Goal: Navigation & Orientation: Find specific page/section

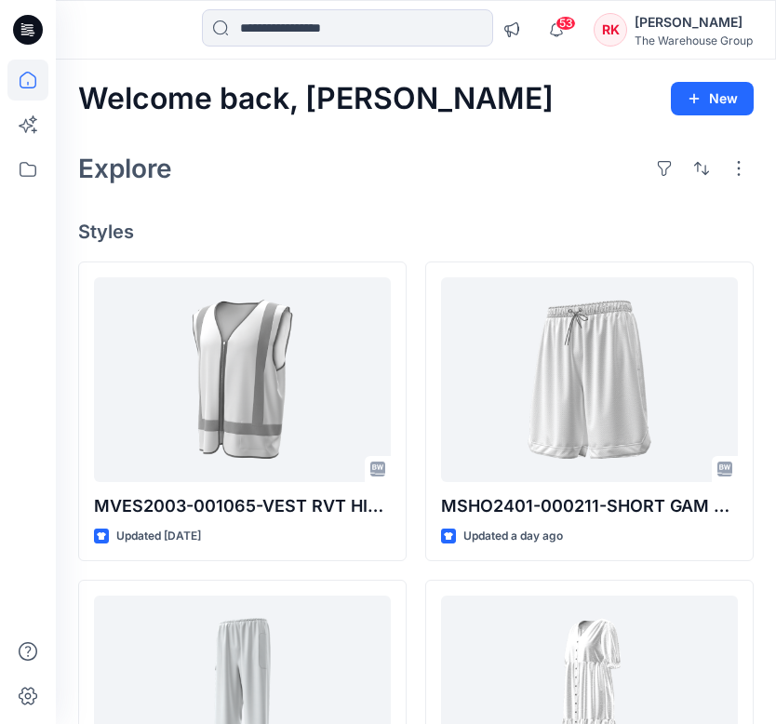
click at [285, 156] on div "Explore" at bounding box center [416, 168] width 676 height 45
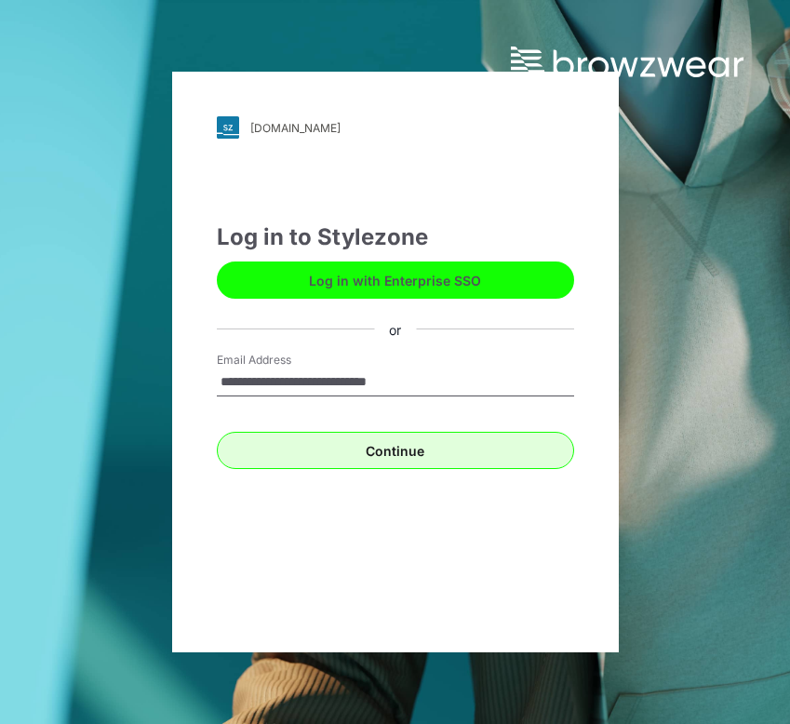
click at [396, 458] on button "Continue" at bounding box center [395, 450] width 357 height 37
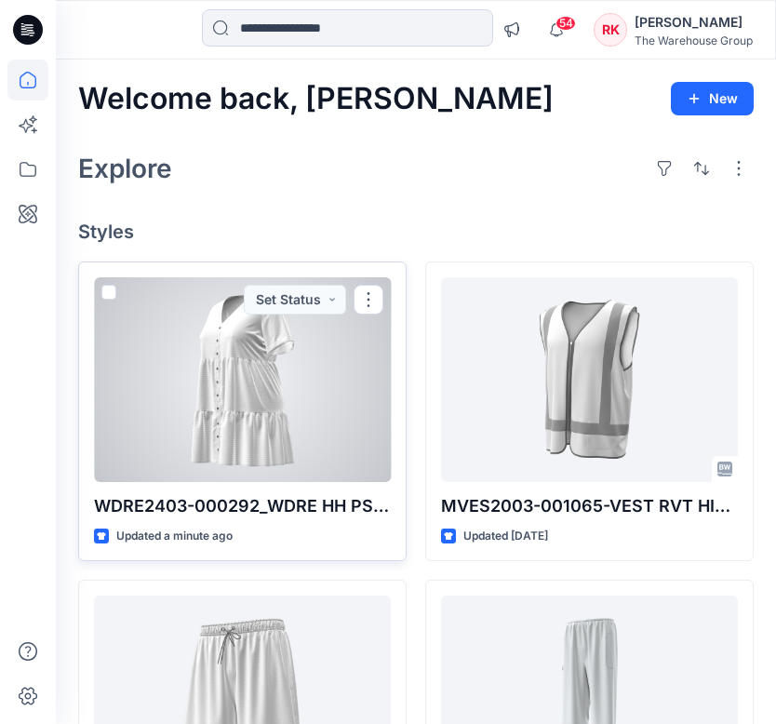
click at [220, 381] on div at bounding box center [242, 379] width 297 height 205
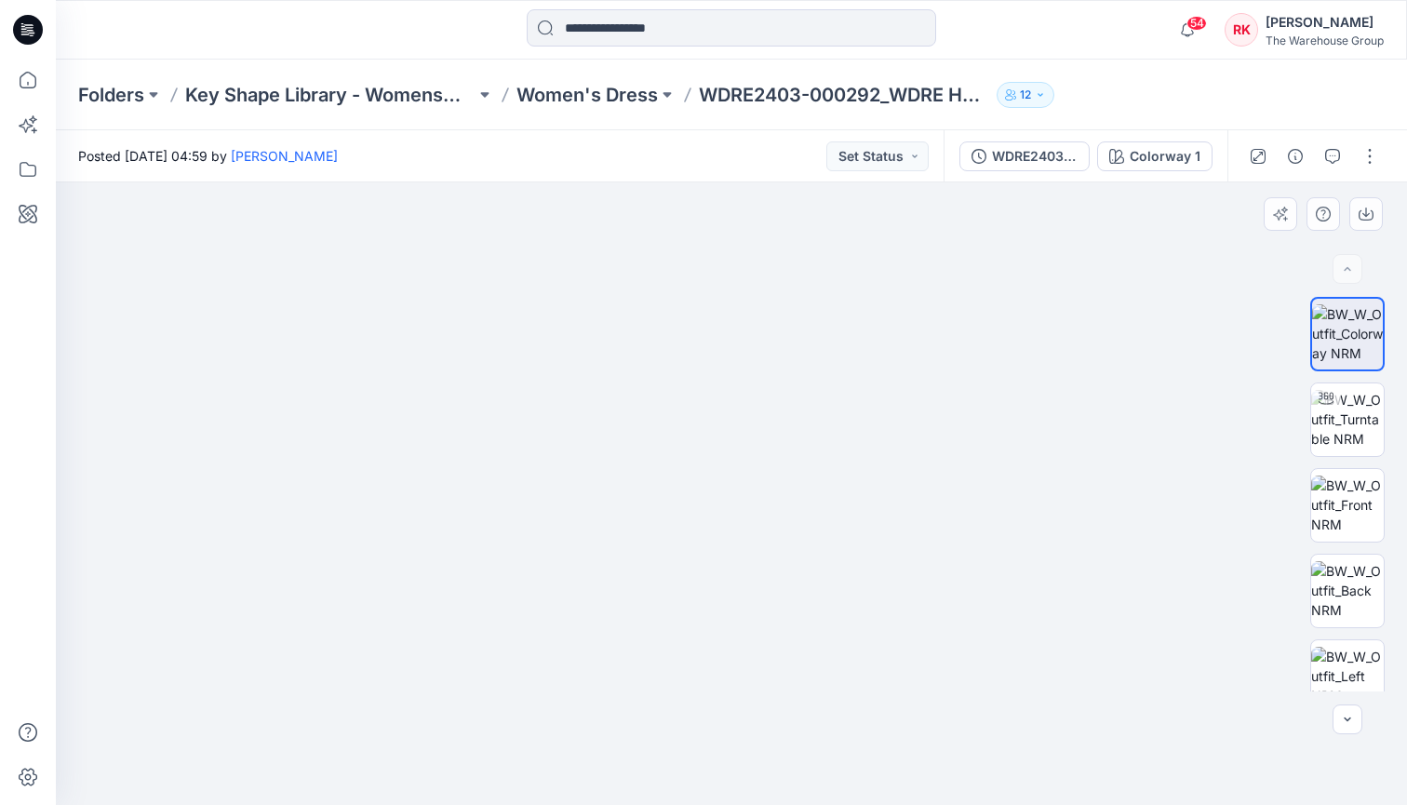
drag, startPoint x: 676, startPoint y: 370, endPoint x: 686, endPoint y: 356, distance: 18.1
click at [686, 356] on img at bounding box center [731, 402] width 959 height 806
drag, startPoint x: 728, startPoint y: 435, endPoint x: 751, endPoint y: 713, distance: 279.3
drag, startPoint x: 751, startPoint y: 673, endPoint x: 738, endPoint y: 519, distance: 154.1
click at [789, 409] on img at bounding box center [1347, 419] width 73 height 59
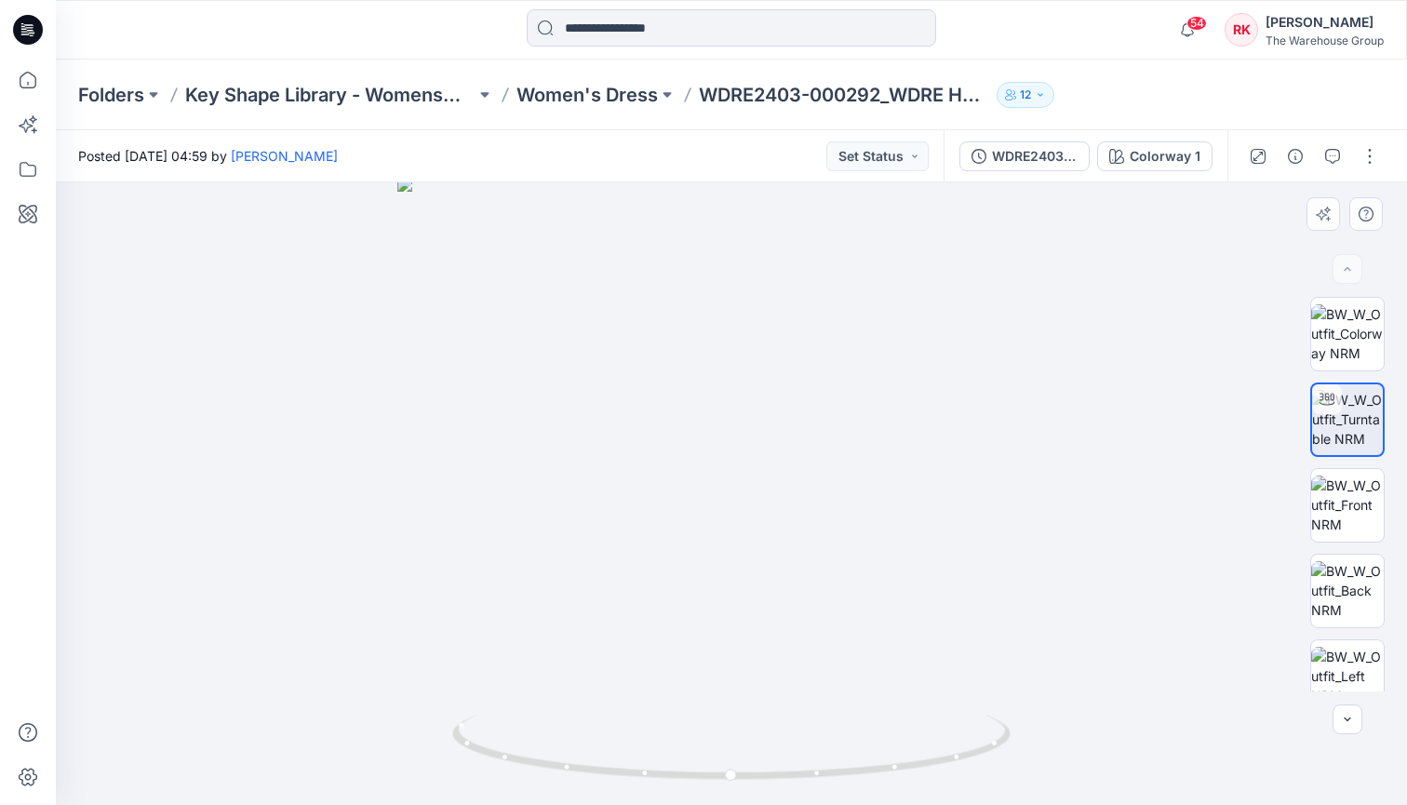
drag, startPoint x: 732, startPoint y: 486, endPoint x: 732, endPoint y: 514, distance: 27.9
drag, startPoint x: 737, startPoint y: 570, endPoint x: 754, endPoint y: 370, distance: 199.9
drag, startPoint x: 733, startPoint y: 774, endPoint x: 1043, endPoint y: 626, distance: 343.5
click at [789, 626] on div at bounding box center [731, 493] width 1351 height 623
click at [789, 414] on img at bounding box center [731, 464] width 850 height 681
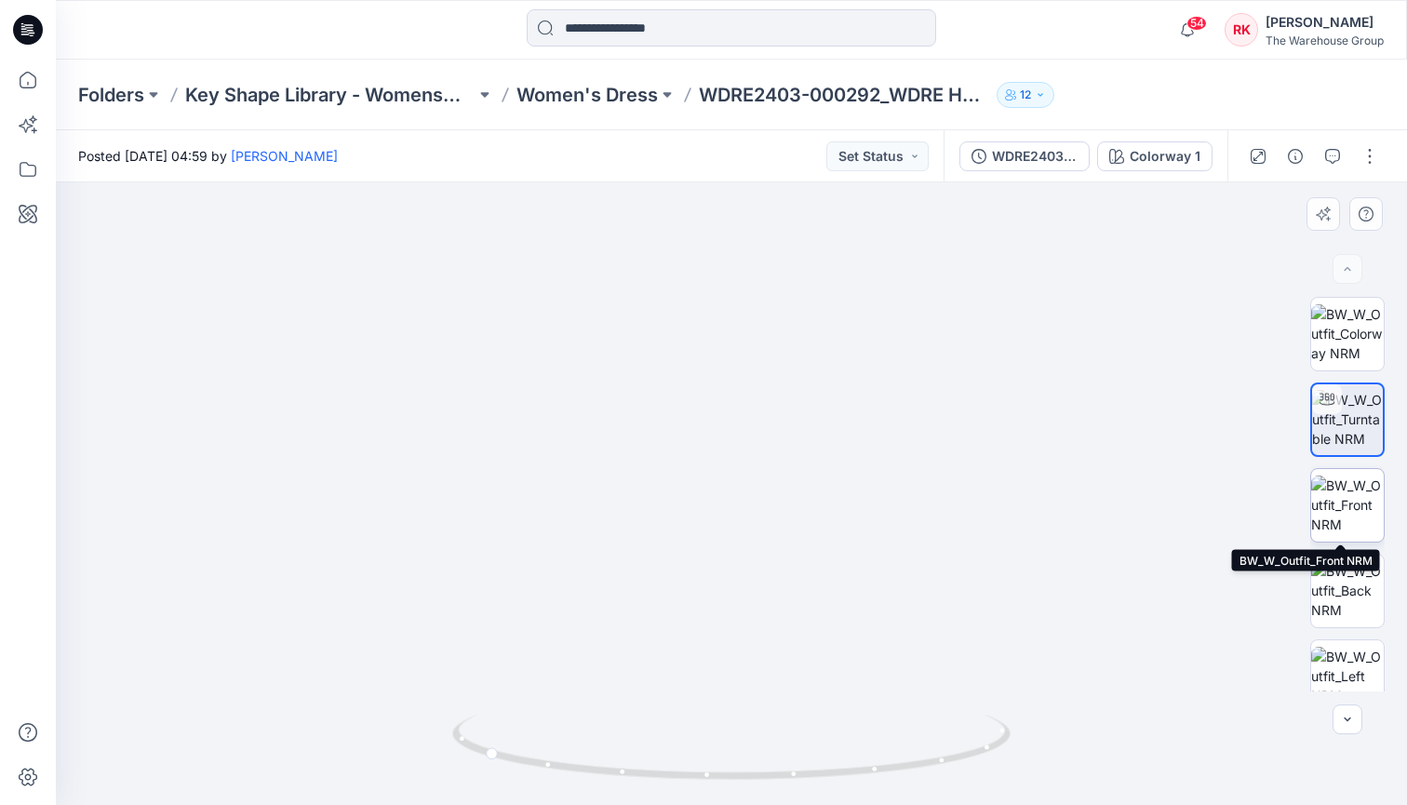
click at [789, 491] on img at bounding box center [1347, 505] width 73 height 59
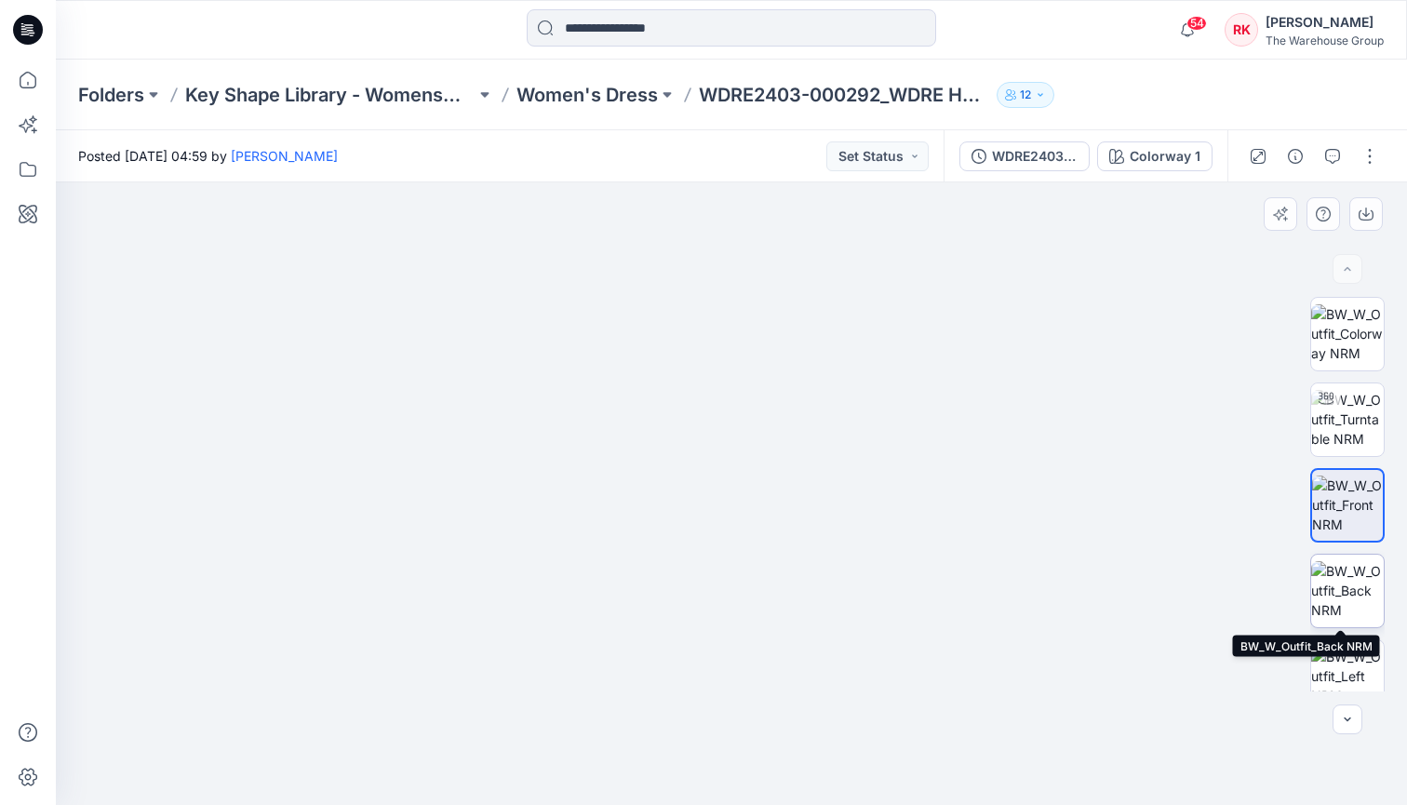
click at [789, 580] on img at bounding box center [1347, 590] width 73 height 59
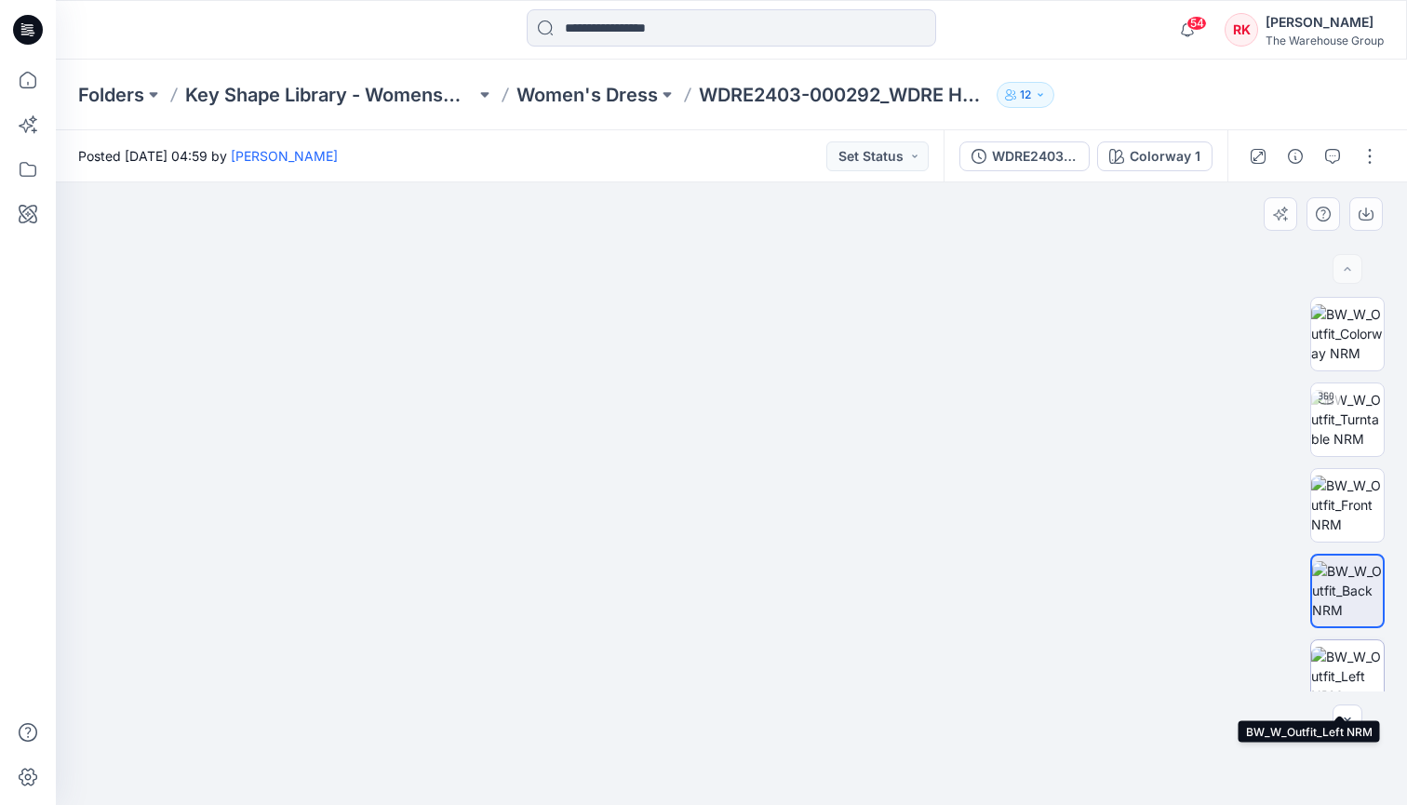
click at [789, 662] on img at bounding box center [1347, 676] width 73 height 59
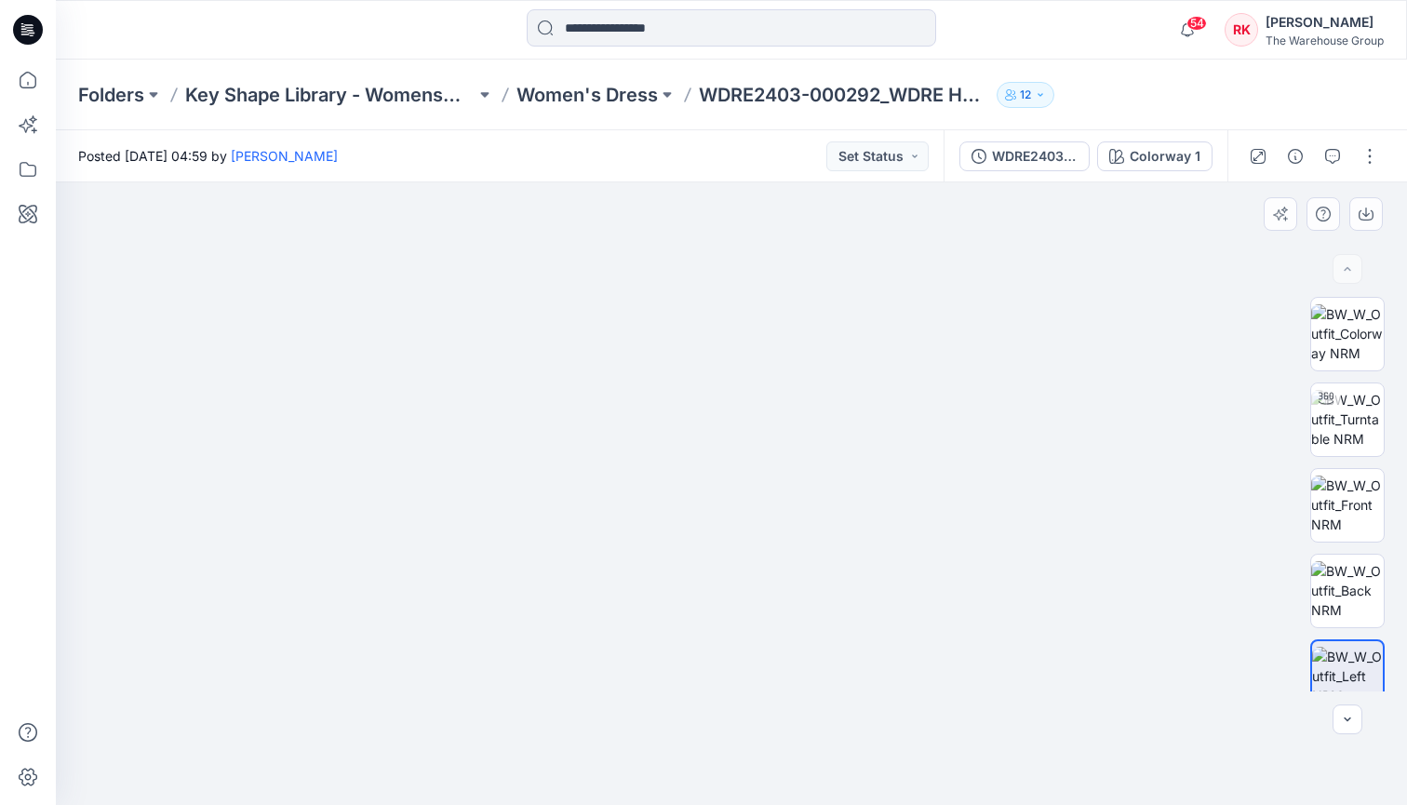
drag, startPoint x: 697, startPoint y: 480, endPoint x: 691, endPoint y: 558, distance: 77.5
click at [789, 333] on img at bounding box center [1347, 333] width 73 height 59
drag, startPoint x: 751, startPoint y: 410, endPoint x: 779, endPoint y: 512, distance: 105.2
drag, startPoint x: 769, startPoint y: 476, endPoint x: 742, endPoint y: 362, distance: 116.7
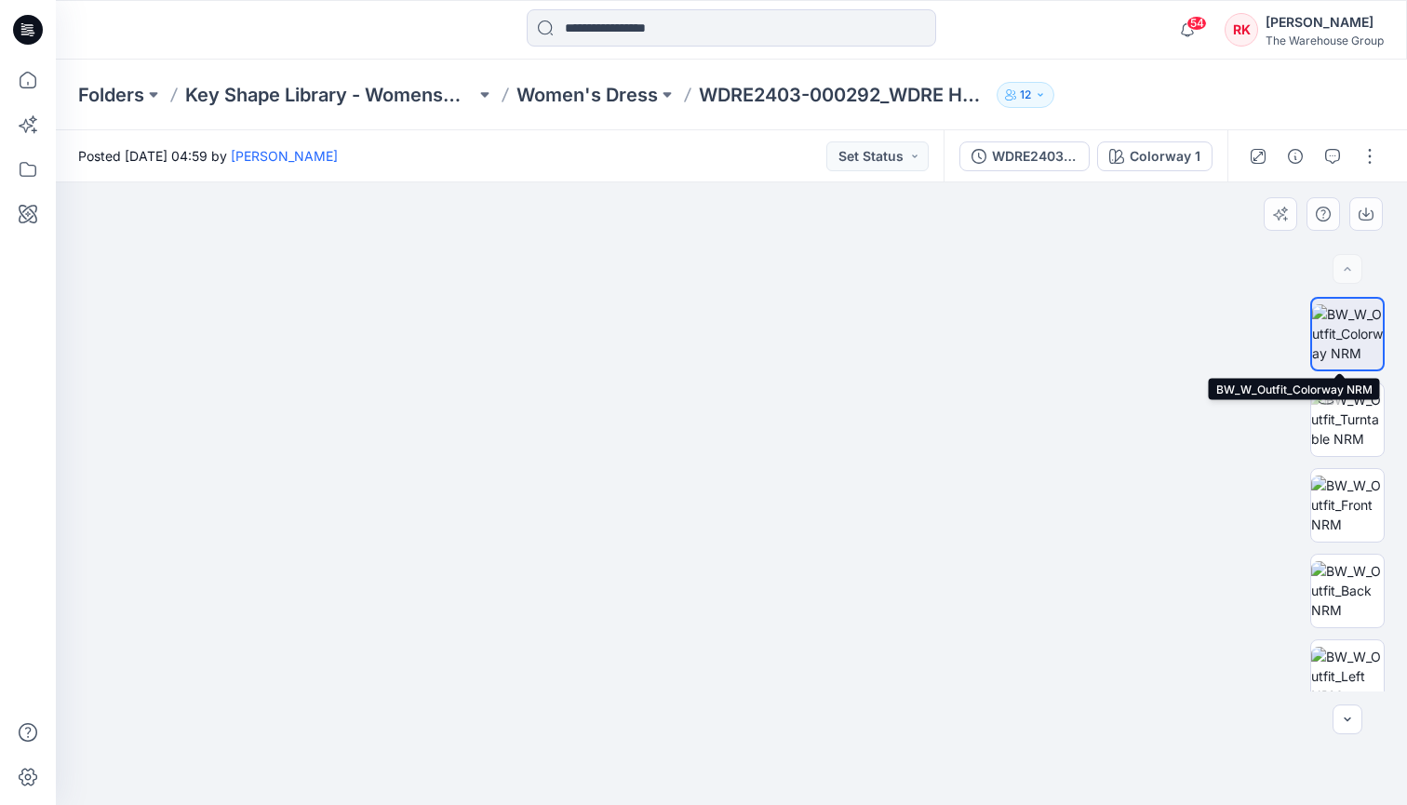
click at [789, 322] on img at bounding box center [1347, 333] width 71 height 59
click at [789, 408] on img at bounding box center [1347, 419] width 73 height 59
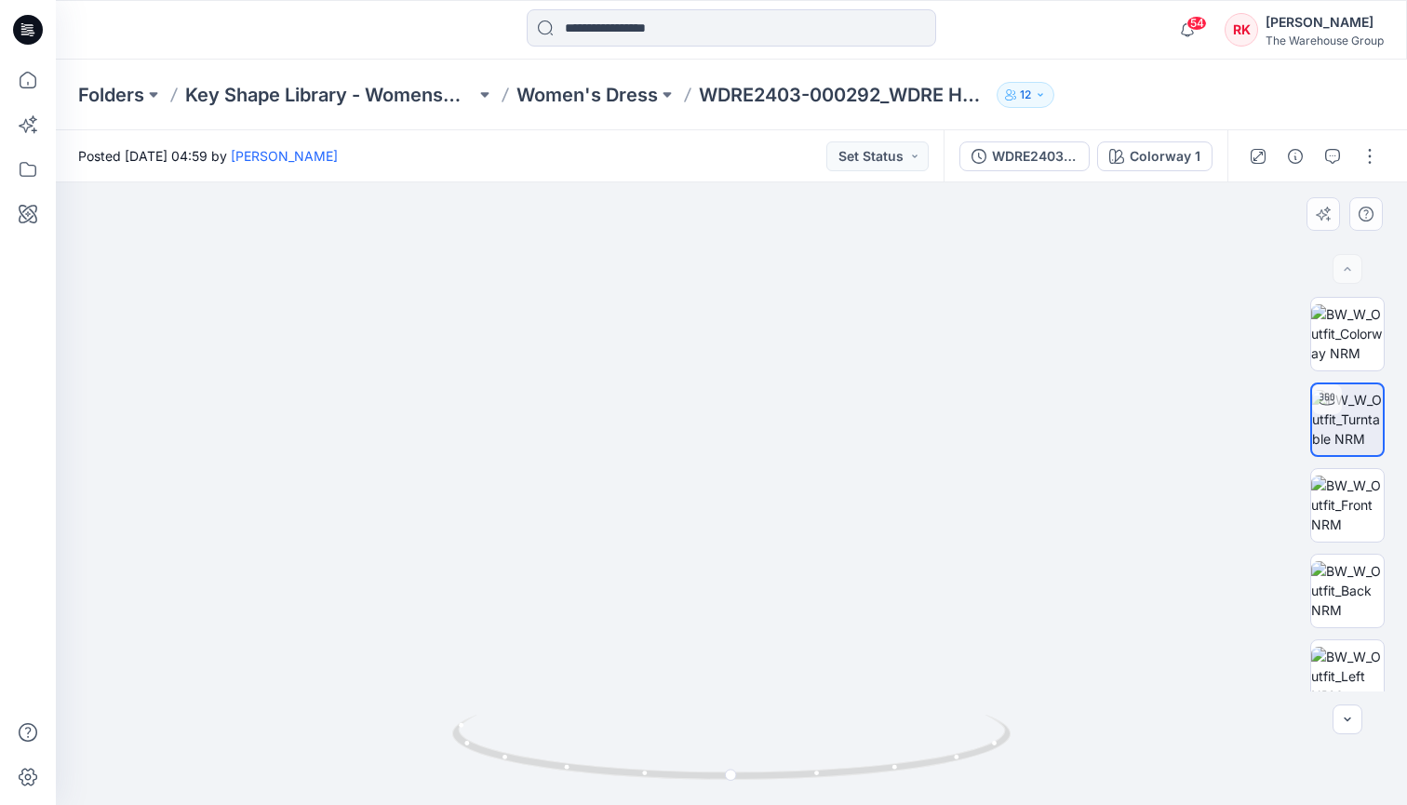
drag, startPoint x: 794, startPoint y: 354, endPoint x: 797, endPoint y: 470, distance: 116.4
drag, startPoint x: 800, startPoint y: 305, endPoint x: 815, endPoint y: 606, distance: 301.0
drag, startPoint x: 757, startPoint y: 491, endPoint x: 758, endPoint y: 419, distance: 71.7
drag, startPoint x: 647, startPoint y: 297, endPoint x: 709, endPoint y: 472, distance: 185.8
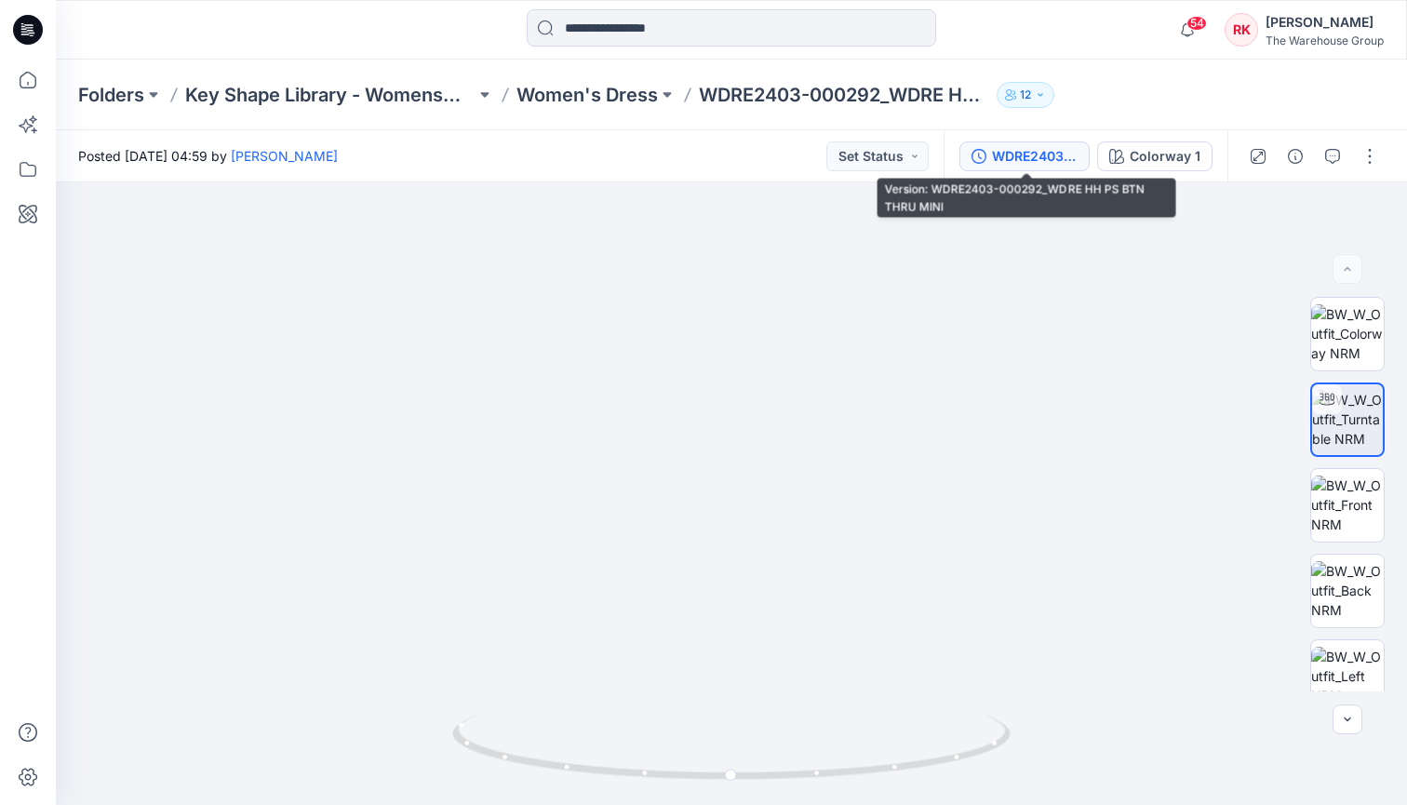
click at [789, 152] on div "WDRE2403-000292_WDRE HH PS BTN THRU MINI" at bounding box center [1035, 156] width 86 height 20
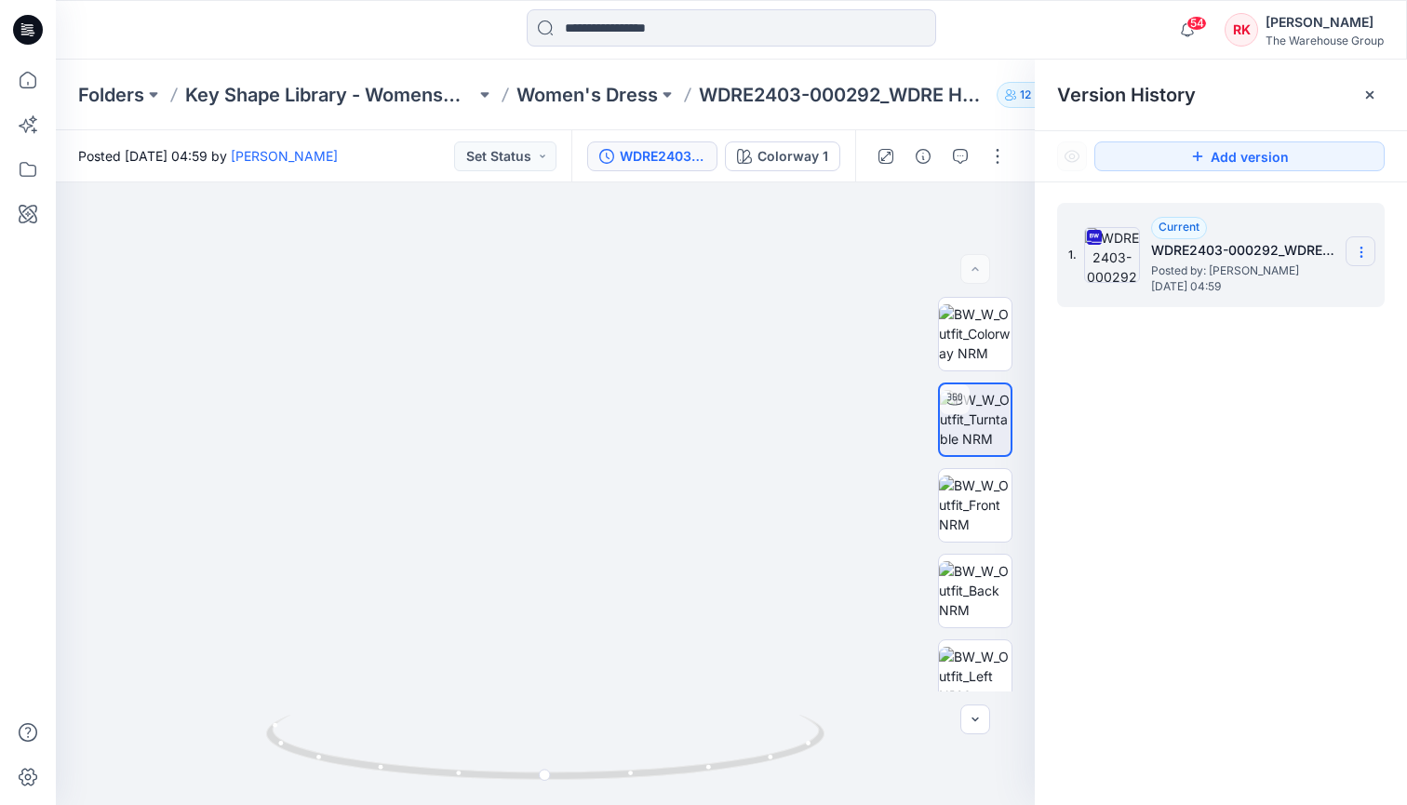
click at [789, 255] on icon at bounding box center [1361, 252] width 15 height 15
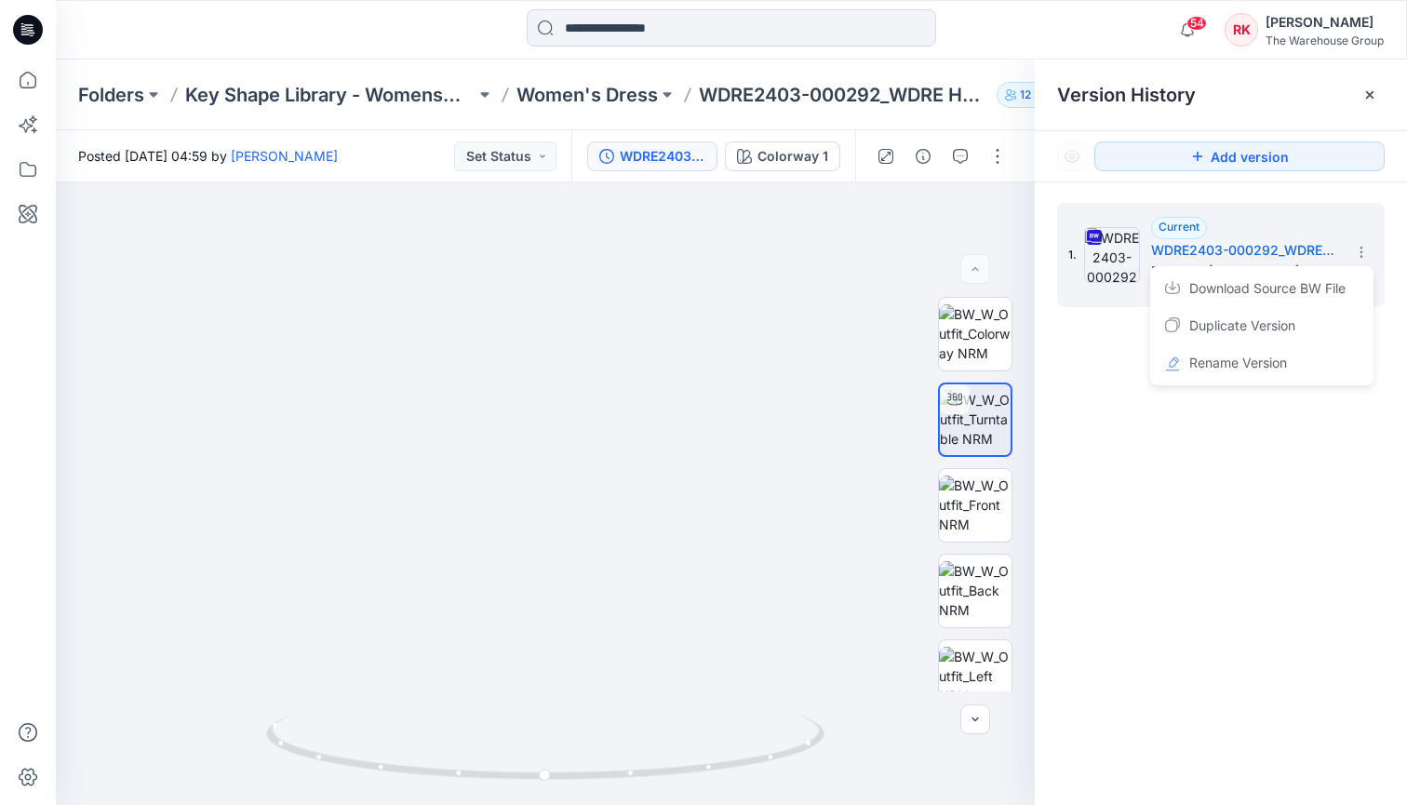
click at [789, 563] on div "1. Current WDRE2403-000292_WDRE HH PS BTN THRU MINI Posted by: Rajdeep Kaur Fri…" at bounding box center [1221, 507] width 372 height 650
click at [789, 95] on icon at bounding box center [1369, 94] width 7 height 7
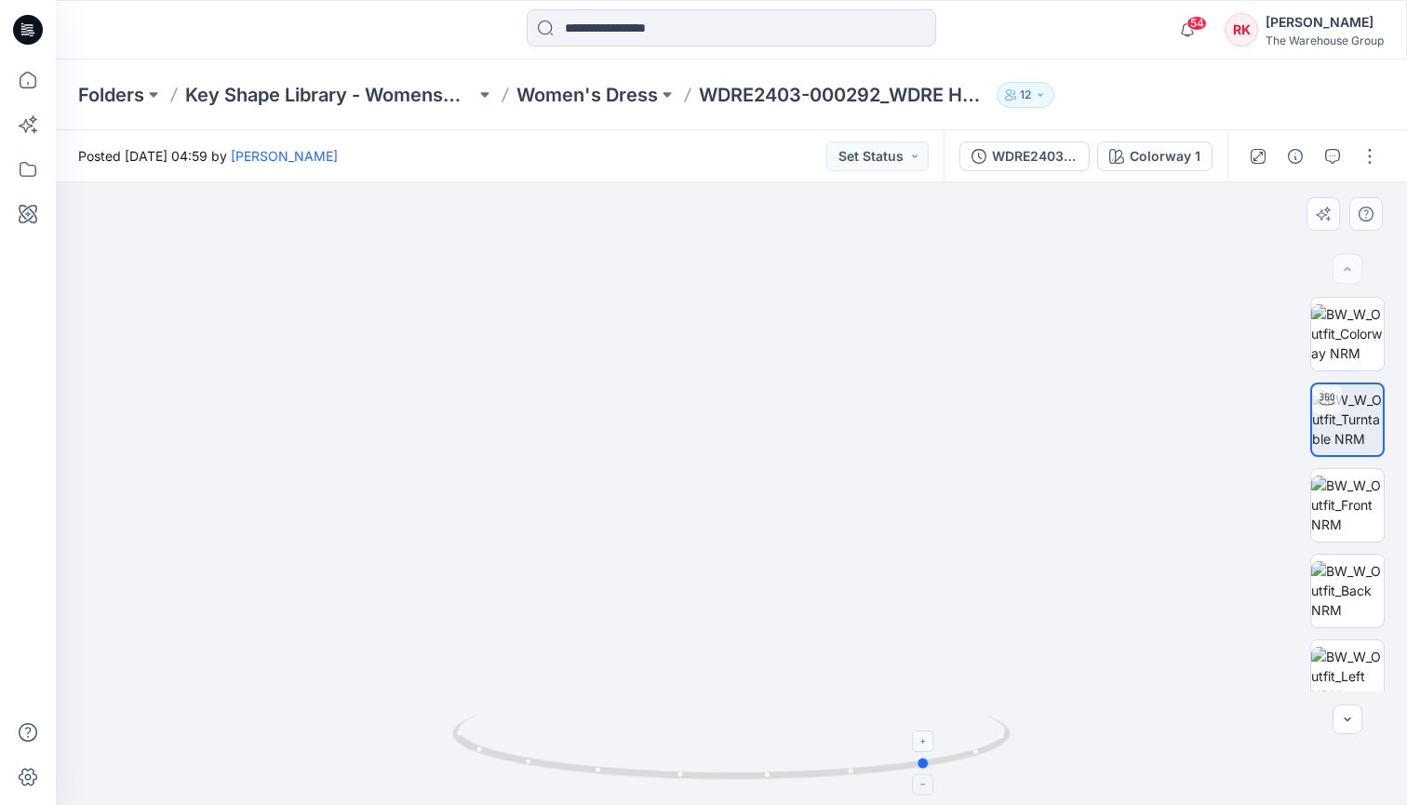
drag, startPoint x: 732, startPoint y: 775, endPoint x: 932, endPoint y: 737, distance: 202.8
click at [789, 723] on icon at bounding box center [733, 750] width 563 height 70
click at [768, 90] on p "WDRE2403-000292_WDRE HH PS BTN THRU MINI" at bounding box center [844, 95] width 290 height 26
click at [789, 258] on img at bounding box center [732, 376] width 1532 height 858
click at [174, 33] on div at bounding box center [225, 29] width 338 height 41
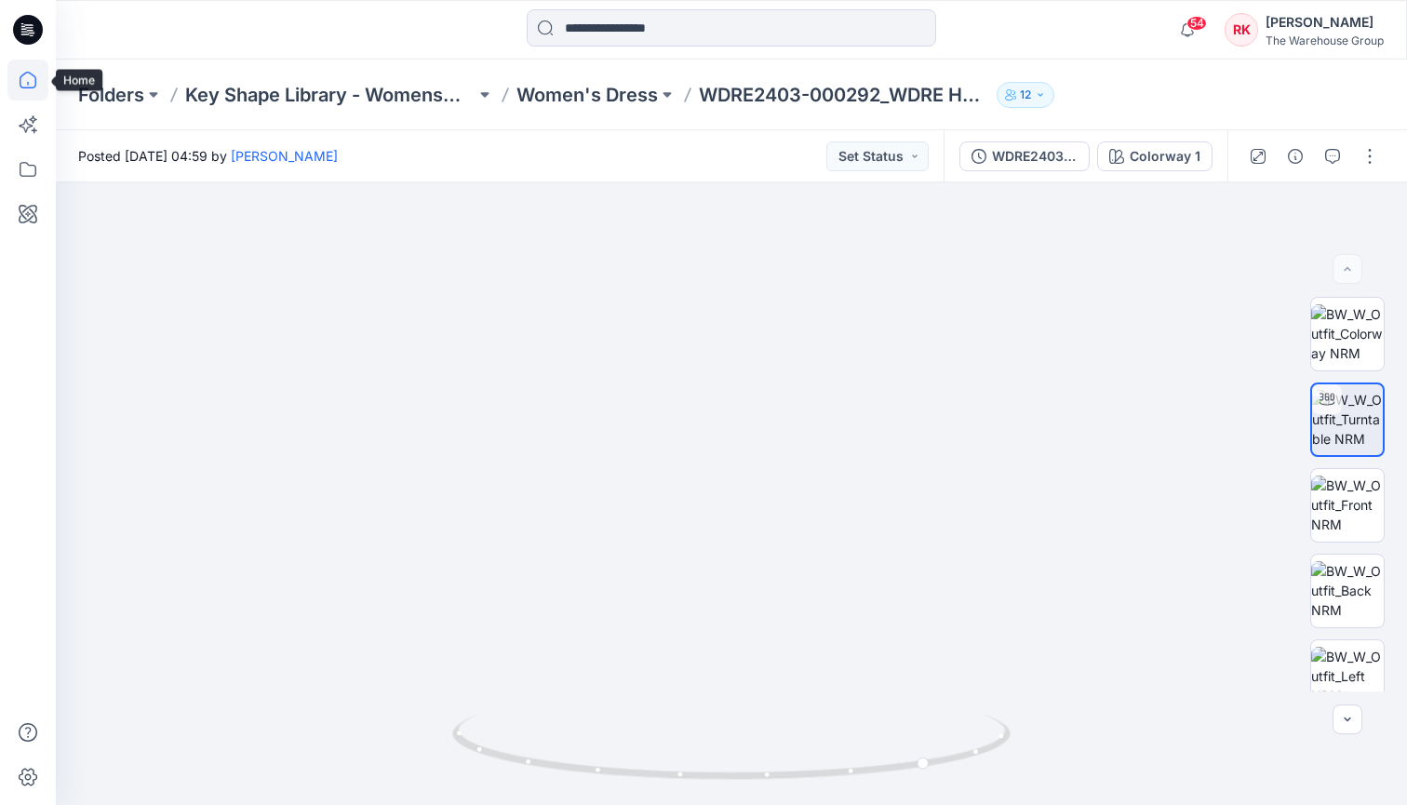
click at [21, 79] on icon at bounding box center [27, 80] width 41 height 41
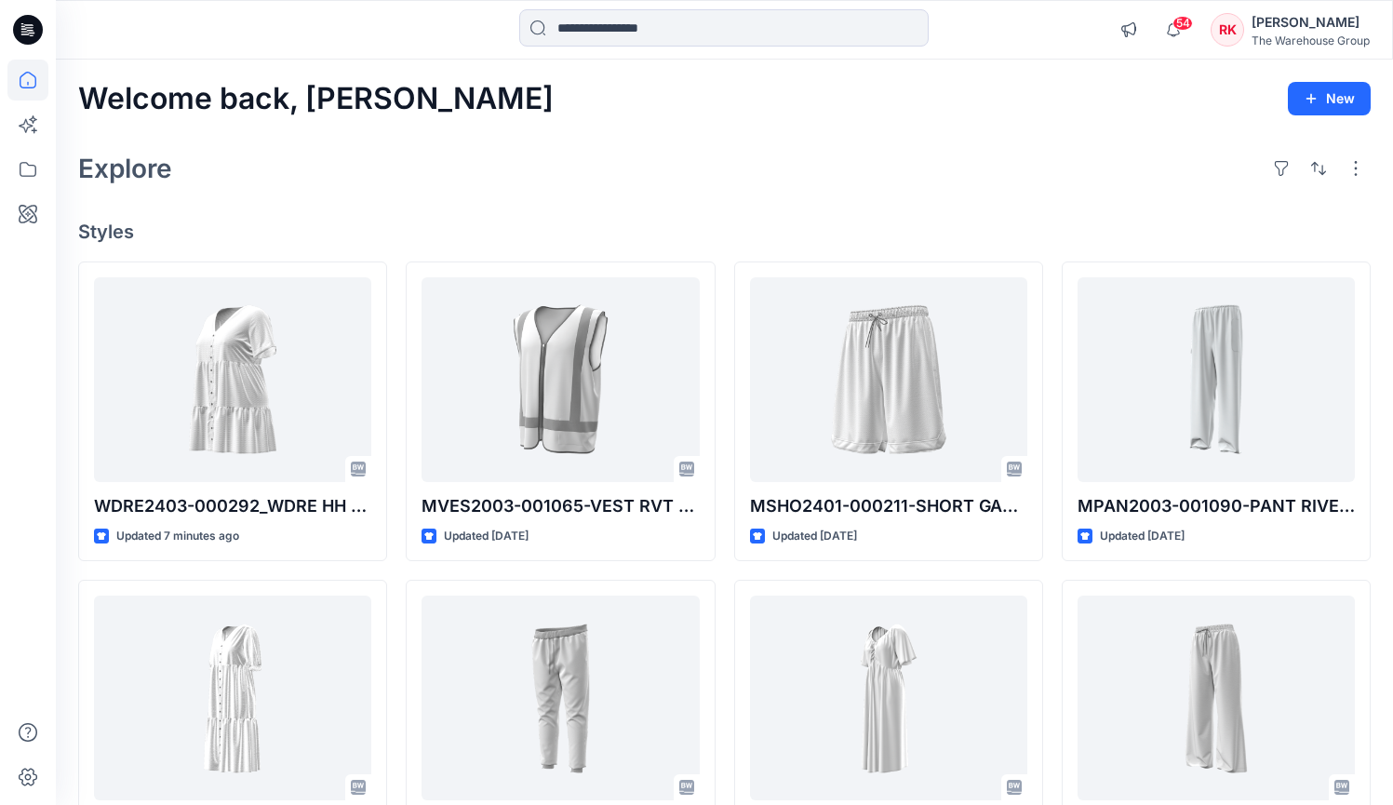
click at [718, 201] on div "Welcome back, Rajdeep New Explore Styles WDRE2403-000292_WDRE HH PS BTN THRU MI…" at bounding box center [724, 674] width 1337 height 1229
click at [773, 159] on div "Explore" at bounding box center [724, 168] width 1293 height 45
click at [706, 156] on div "Explore" at bounding box center [724, 168] width 1293 height 45
click at [695, 155] on div "Explore" at bounding box center [724, 168] width 1293 height 45
click at [789, 159] on div "Explore" at bounding box center [724, 168] width 1293 height 45
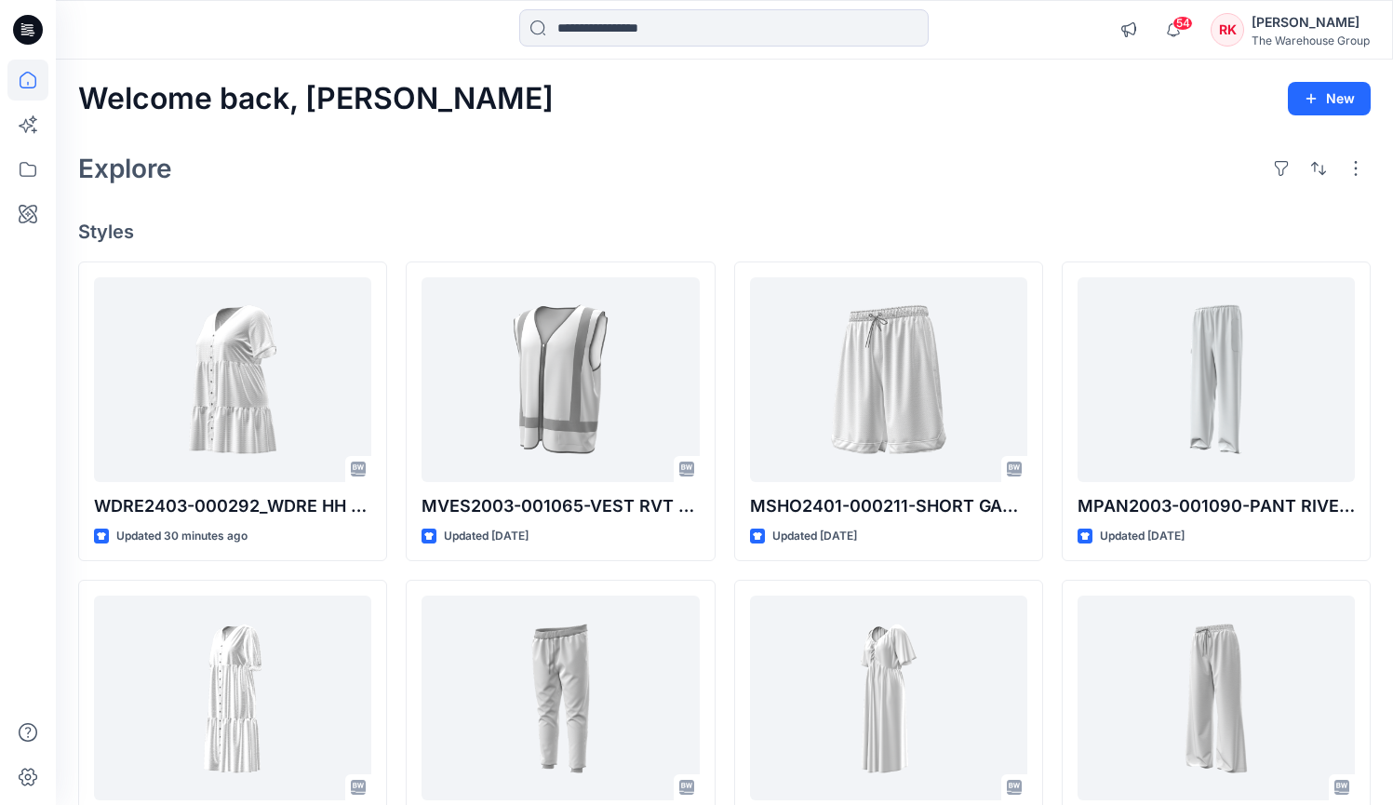
click at [679, 172] on div "Explore" at bounding box center [724, 168] width 1293 height 45
click at [598, 155] on div "Explore" at bounding box center [724, 168] width 1293 height 45
click at [638, 143] on div "Welcome back, Rajdeep New Explore Styles WDRE2403-000292_WDRE HH PS BTN THRU MI…" at bounding box center [724, 674] width 1337 height 1229
click at [614, 210] on div "Welcome back, Rajdeep New Explore Styles WDRE2403-000292_WDRE HH PS BTN THRU MI…" at bounding box center [724, 674] width 1337 height 1229
click at [630, 214] on div "Welcome back, Rajdeep New Explore Styles WDRE2403-000292_WDRE HH PS BTN THRU MI…" at bounding box center [724, 674] width 1337 height 1229
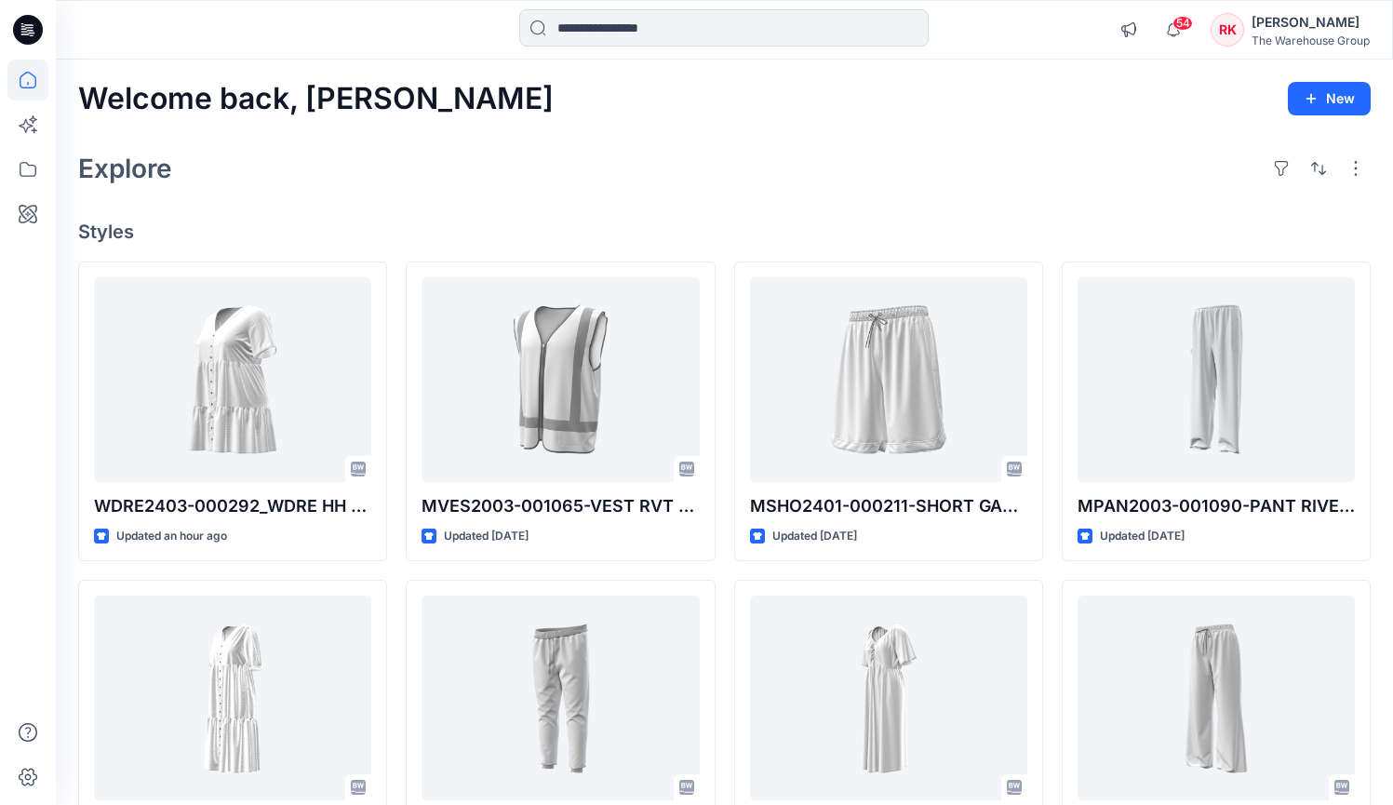
click at [477, 172] on div "Explore" at bounding box center [724, 168] width 1293 height 45
click at [613, 186] on div "Explore" at bounding box center [724, 168] width 1293 height 45
